Goal: Transaction & Acquisition: Download file/media

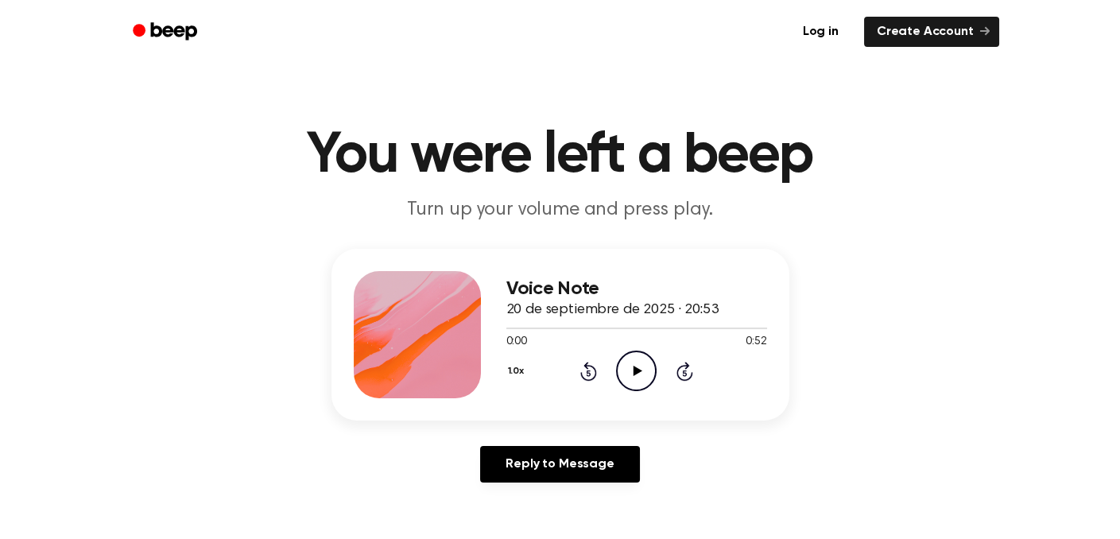
click at [902, 364] on div "Voice Note 20 de septiembre de 2025 · 20:53 0:00 0:52 Your browser does not sup…" at bounding box center [560, 372] width 1082 height 246
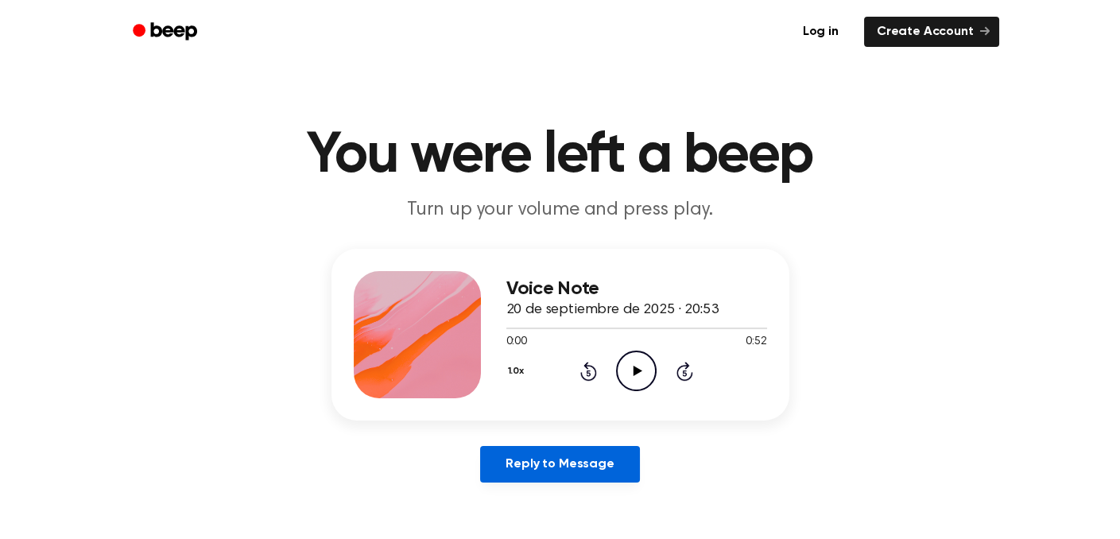
click at [588, 464] on link "Reply to Message" at bounding box center [559, 464] width 159 height 37
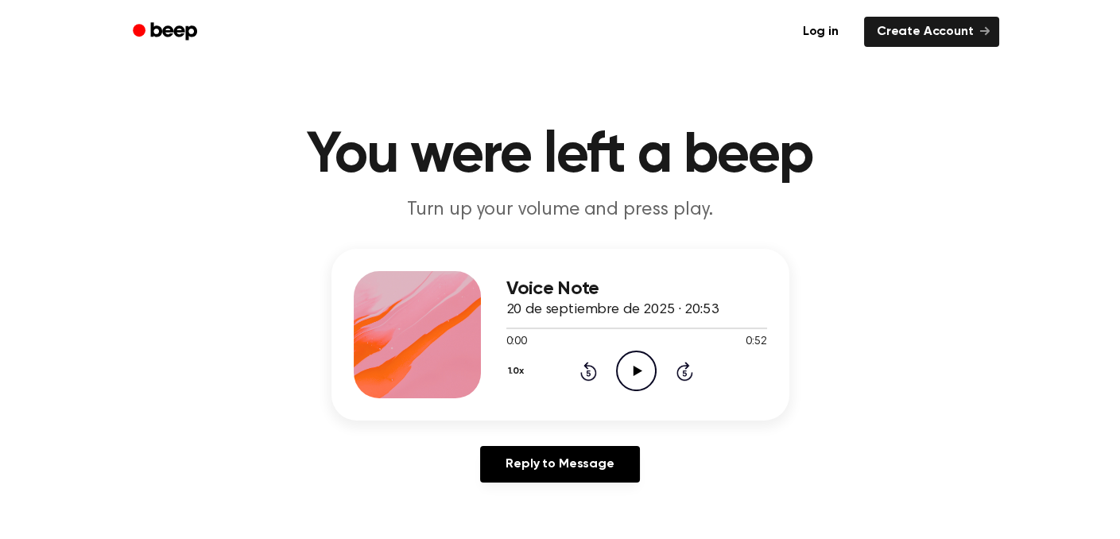
click at [640, 370] on icon at bounding box center [638, 371] width 9 height 10
click at [860, 270] on div "Voice Note 20 de septiembre de 2025 · 20:53 0:00 0:52 Your browser does not sup…" at bounding box center [560, 372] width 1082 height 246
click at [723, 479] on div "Reply to Message" at bounding box center [561, 470] width 458 height 49
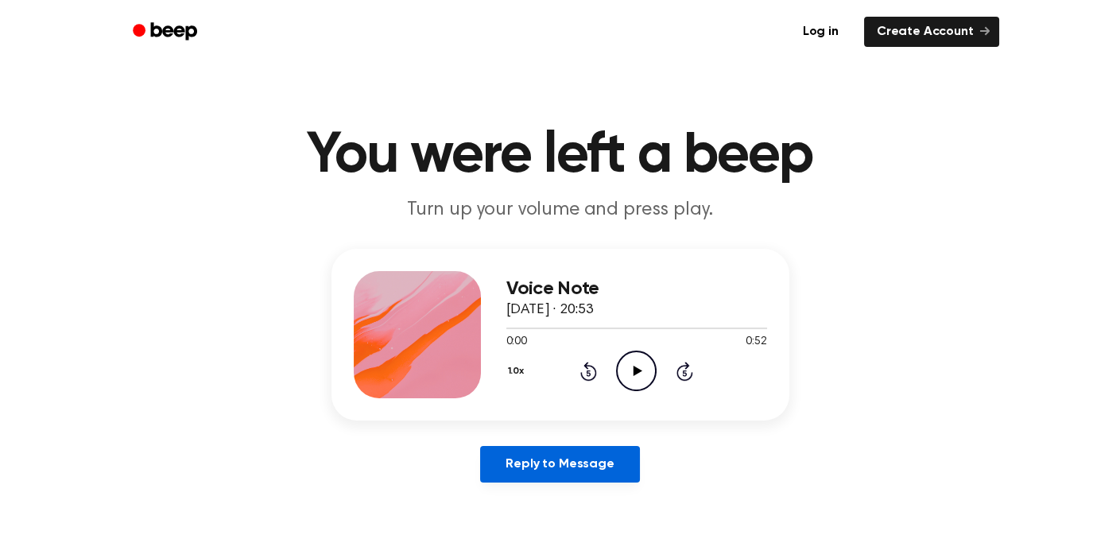
click at [606, 463] on link "Reply to Message" at bounding box center [559, 464] width 159 height 37
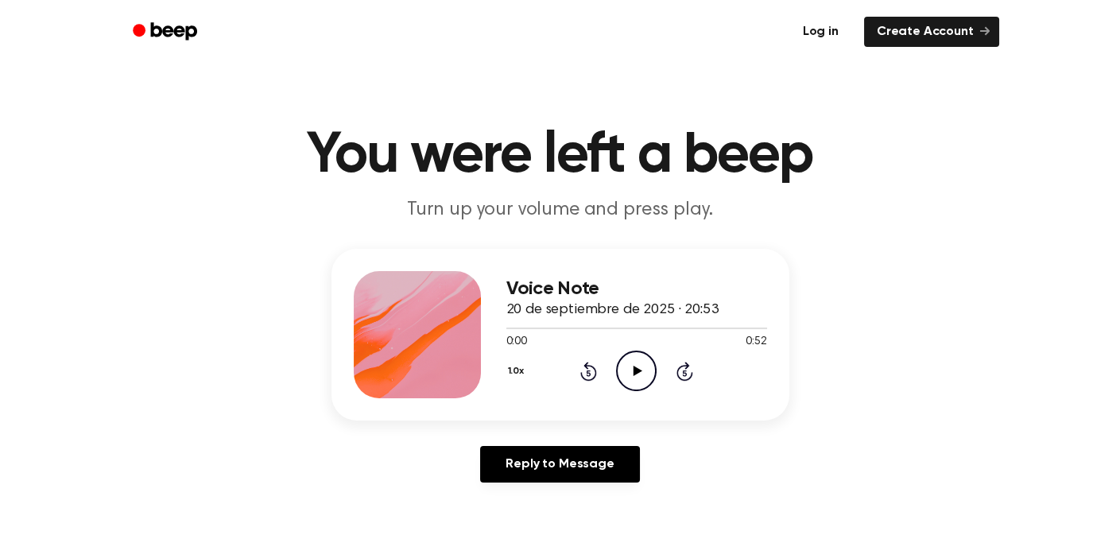
click at [829, 34] on link "Log in" at bounding box center [821, 32] width 68 height 37
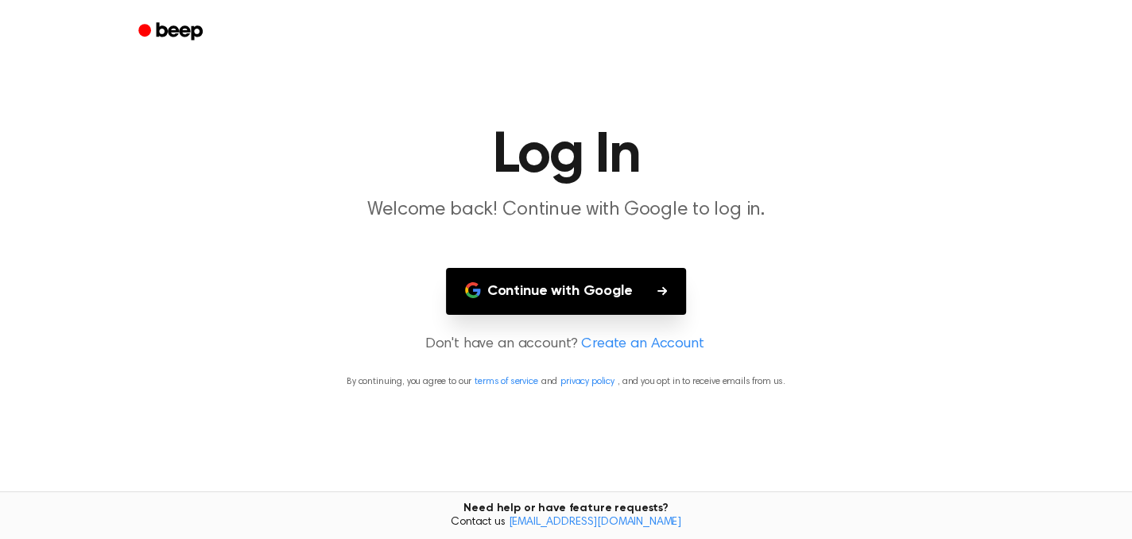
click at [603, 287] on button "Continue with Google" at bounding box center [566, 291] width 241 height 47
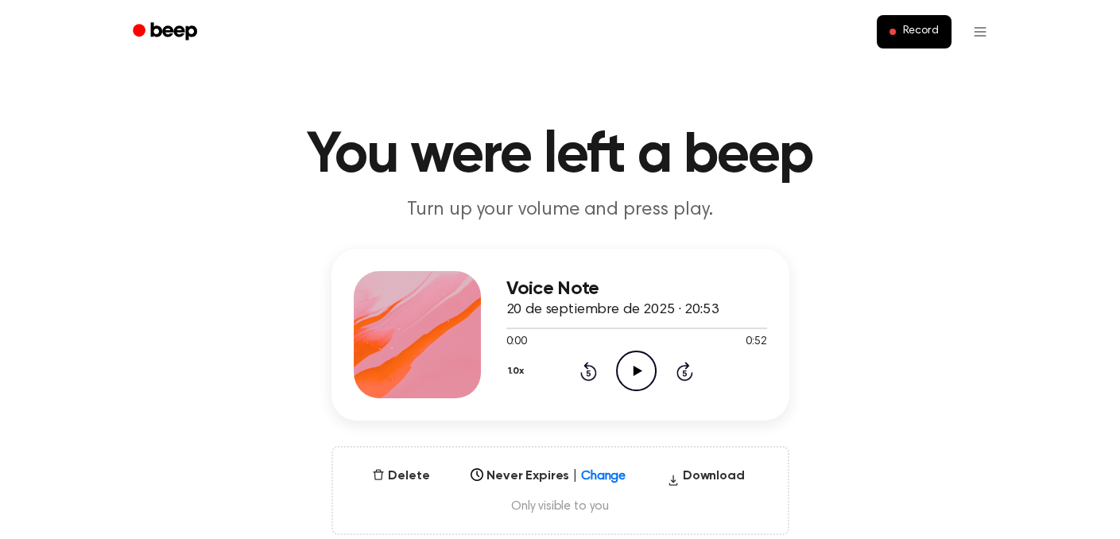
click at [642, 379] on icon "Play Audio" at bounding box center [636, 371] width 41 height 41
click at [705, 469] on button "Download" at bounding box center [706, 479] width 91 height 25
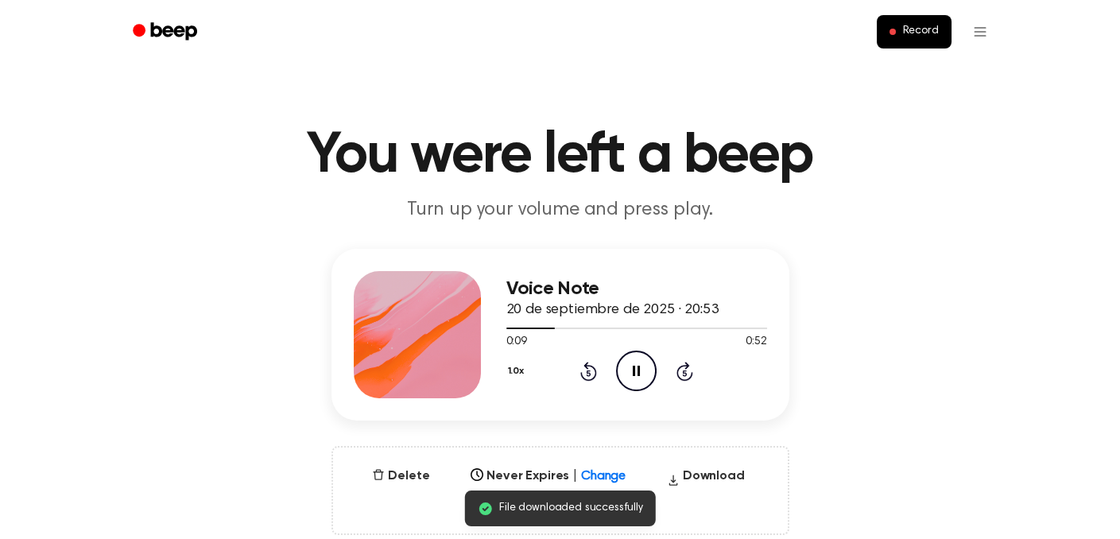
click at [949, 314] on div "Voice Note 20 de septiembre de 2025 · 20:53 0:09 0:52 Your browser does not sup…" at bounding box center [560, 392] width 1082 height 286
